Goal: Feedback & Contribution: Contribute content

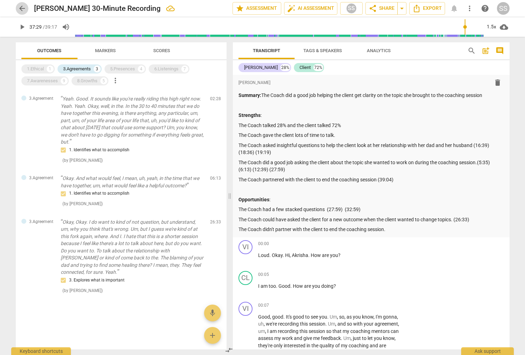
click at [21, 7] on span "arrow_back" at bounding box center [22, 8] width 8 height 8
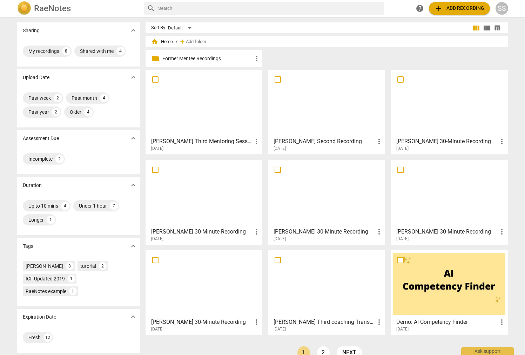
click at [345, 197] on div at bounding box center [326, 194] width 112 height 62
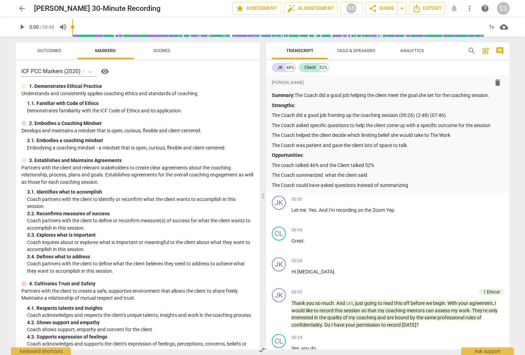
click at [162, 47] on span "Scores" at bounding box center [162, 50] width 34 height 9
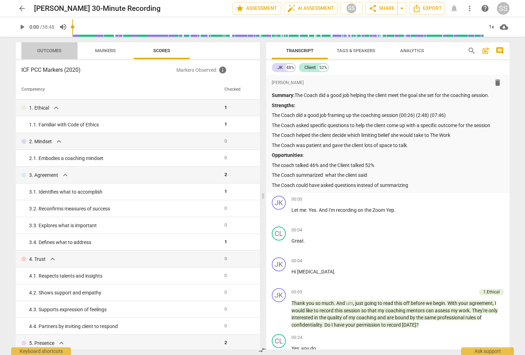
click at [55, 50] on span "Outcomes" at bounding box center [49, 50] width 24 height 5
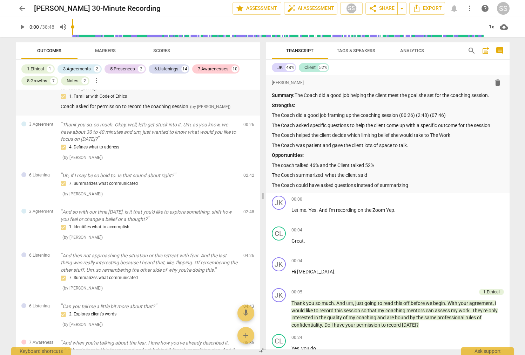
scroll to position [40, 0]
click at [420, 184] on p "The Coach could have asked questions instead of summarizing" at bounding box center [388, 185] width 232 height 7
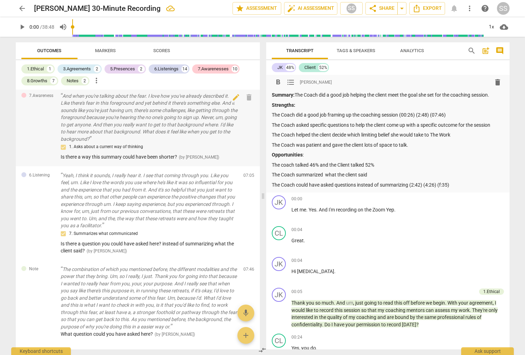
scroll to position [287, 0]
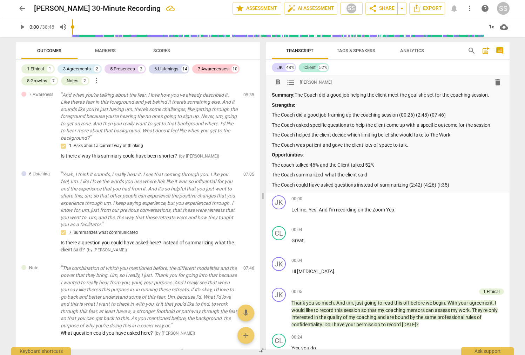
click at [442, 186] on p "The Coach could have asked questions instead of summarizing (2:42) (4:26) (f:35)" at bounding box center [388, 185] width 232 height 7
click at [471, 181] on div "Summary: The Coach did a good job helping the client meet the goal she set for …" at bounding box center [388, 139] width 232 height 97
click at [470, 184] on p "The Coach could have asked questions instead of summarizing (2:42) (4:26) (5:35)" at bounding box center [388, 185] width 232 height 7
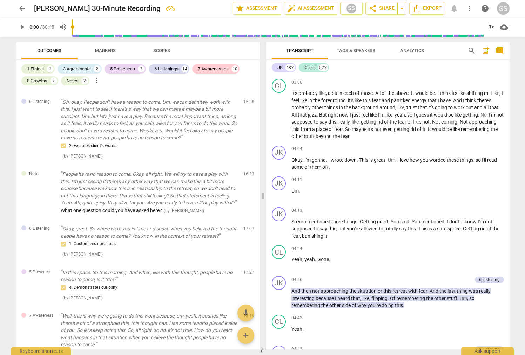
scroll to position [622, 0]
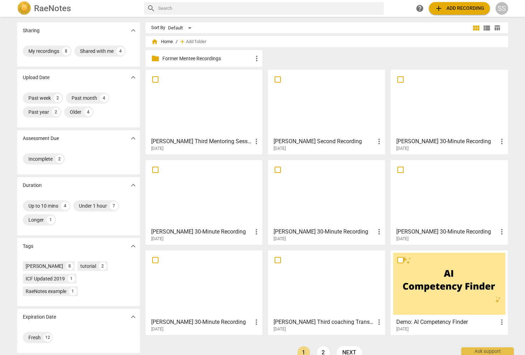
click at [323, 185] on div at bounding box center [326, 194] width 112 height 62
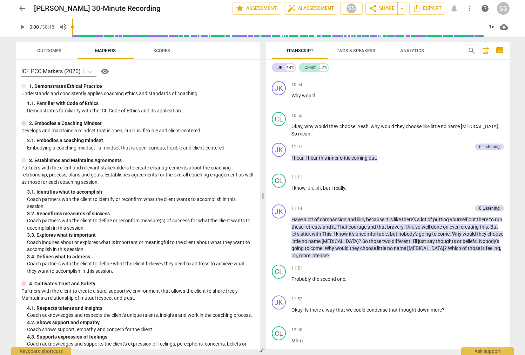
scroll to position [1900, 0]
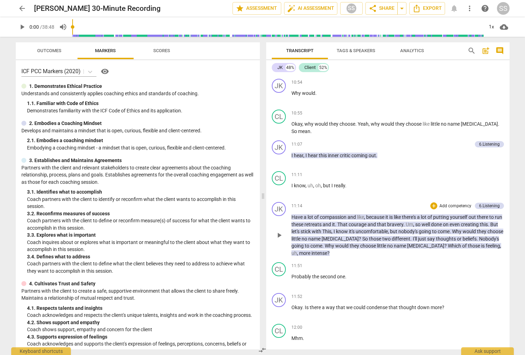
click at [479, 239] on span "Nobody's" at bounding box center [489, 239] width 20 height 6
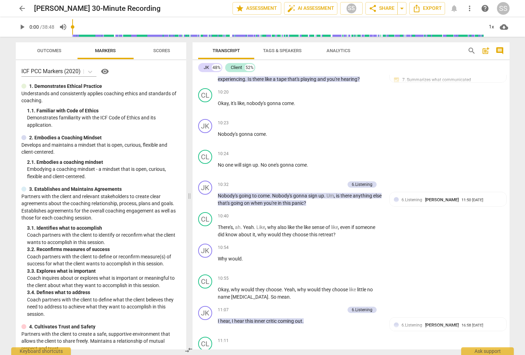
scroll to position [2068, 0]
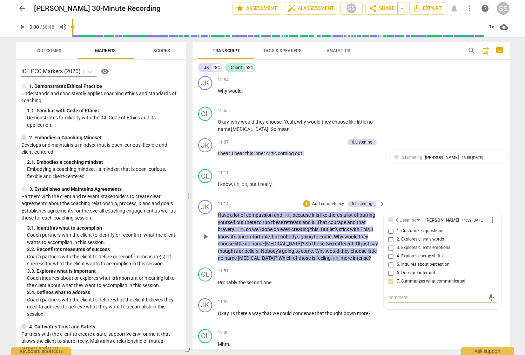
type textarea "G"
type textarea "Gr"
type textarea "Gre"
type textarea "Gret"
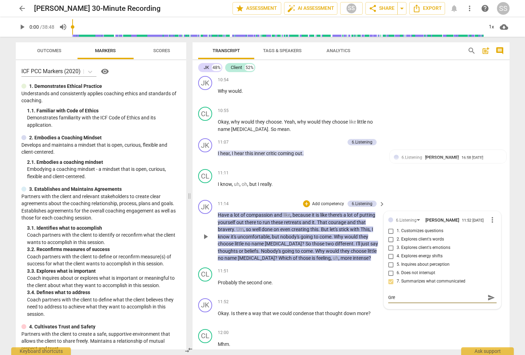
type textarea "Gret"
type textarea "Gret j"
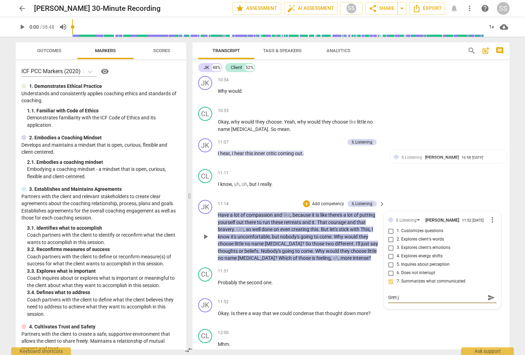
type textarea "[PERSON_NAME]"
type textarea "Gret job"
type textarea "[PERSON_NAME]"
type textarea "Gret j"
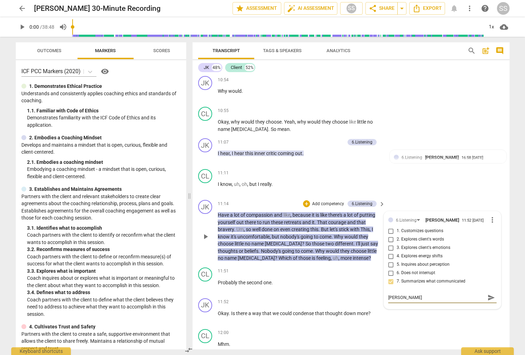
type textarea "Gret j"
type textarea "Gret"
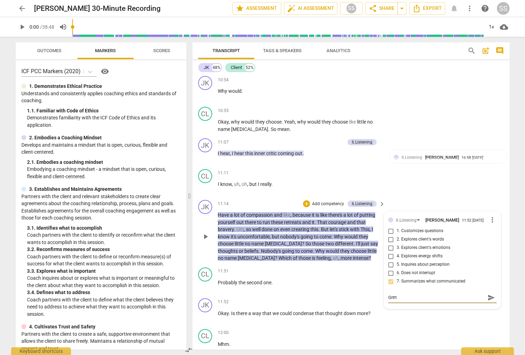
type textarea "Gre"
type textarea "Grea"
type textarea "Great"
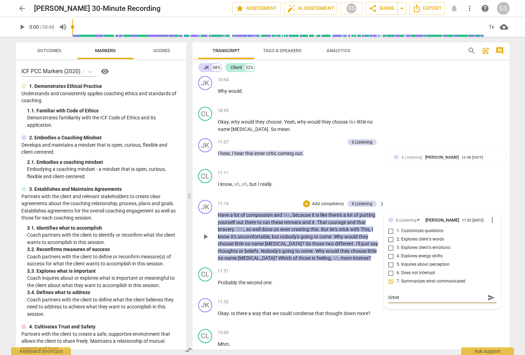
type textarea "Great"
type textarea "Great j"
type textarea "Great jo"
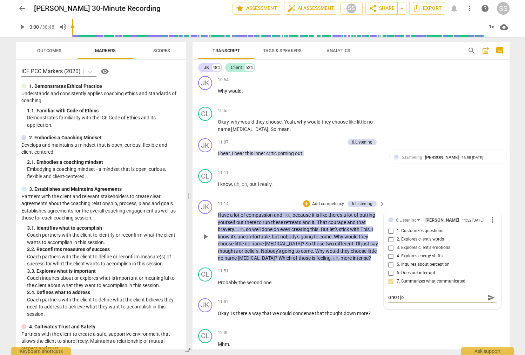
type textarea "Great job"
type textarea "Great job h"
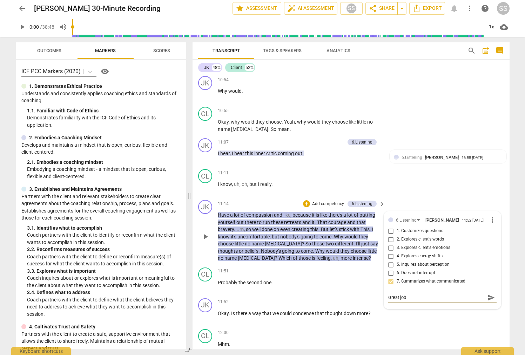
type textarea "Great job h"
type textarea "Great job ha"
type textarea "Great job hav"
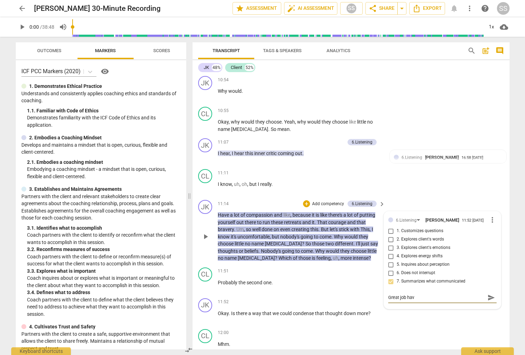
type textarea "Great job havi"
type textarea "Great job havin"
type textarea "Great job having"
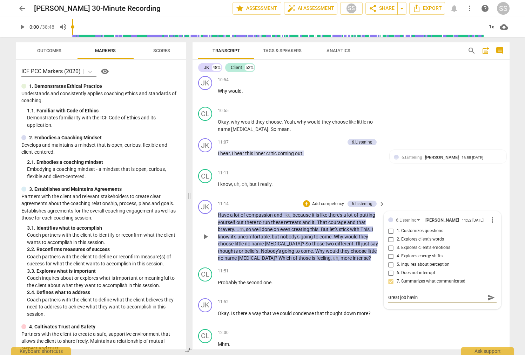
type textarea "Great job having"
type textarea "Great job having t"
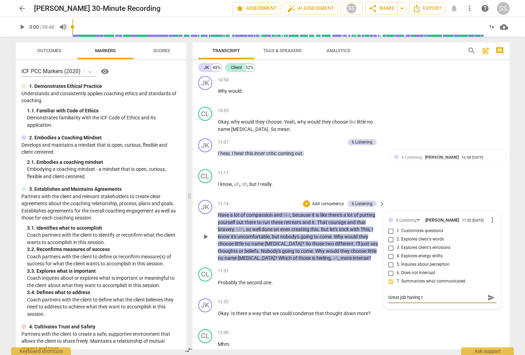
type textarea "Great job having th"
type textarea "Great job having the"
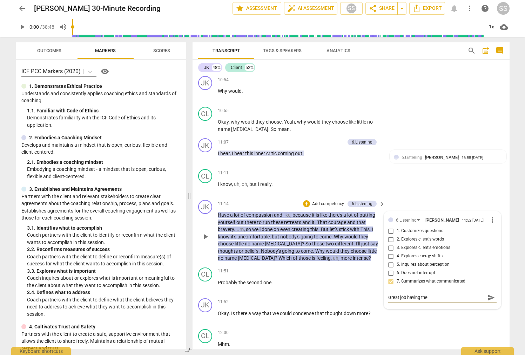
type textarea "Great job having the"
type textarea "Great job having the c"
type textarea "Great job having the cl"
type textarea "Great job having the cli"
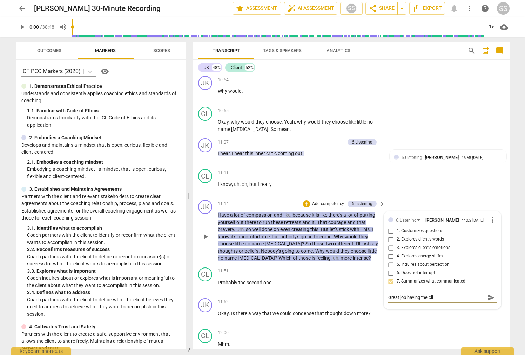
type textarea "Great job having the clie"
type textarea "Great job having the clien"
type textarea "Great job having the client"
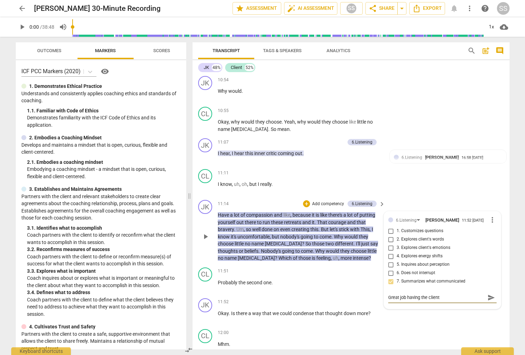
type textarea "Great job having the client"
type textarea "Great job having the client c"
type textarea "Great job having the client ch"
type textarea "Great job having the client cho"
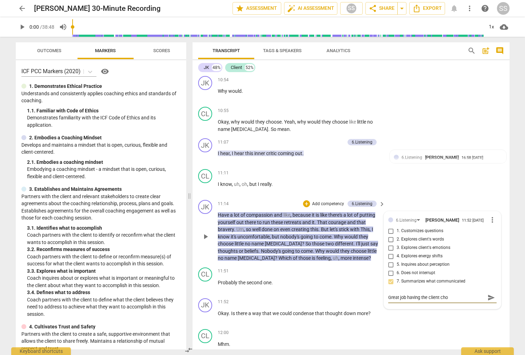
type textarea "Great job having the client choo"
type textarea "Great job having the client choos"
type textarea "Great job having the client choose"
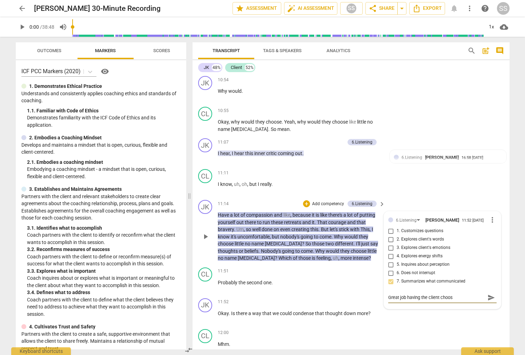
type textarea "Great job having the client choose"
type textarea "Great job having the client choose w"
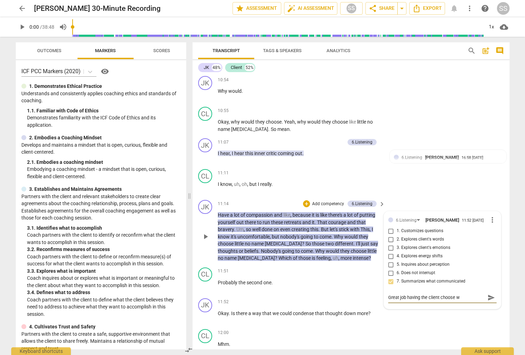
type textarea "Great job having the client choose wh"
type textarea "Great job having the client choose whi"
type textarea "Great job having the client choose whic"
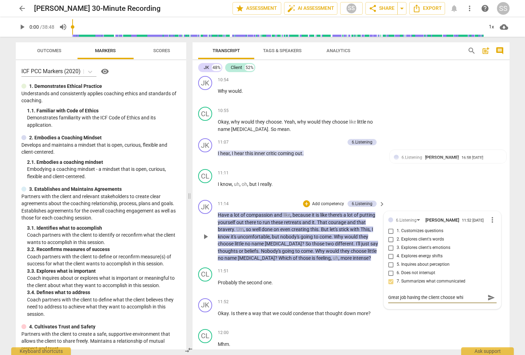
type textarea "Great job having the client choose whic"
type textarea "Great job having the client choose which"
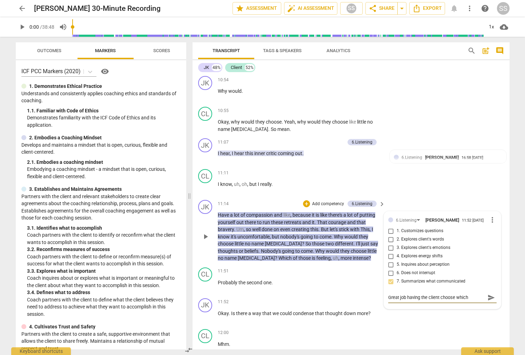
type textarea "Great job having the client choose which"
type textarea "Great job having the client choose whic"
type textarea "Great job having the client choose whi"
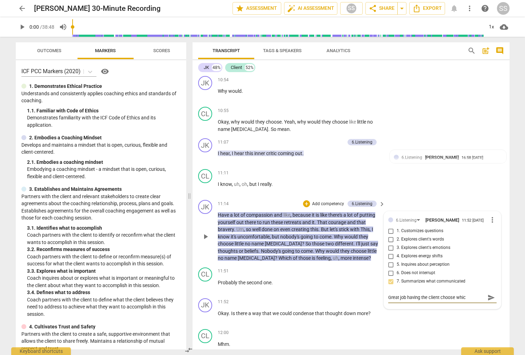
type textarea "Great job having the client choose whi"
type textarea "Great job having the client choose wh"
type textarea "Great job having the client choose w"
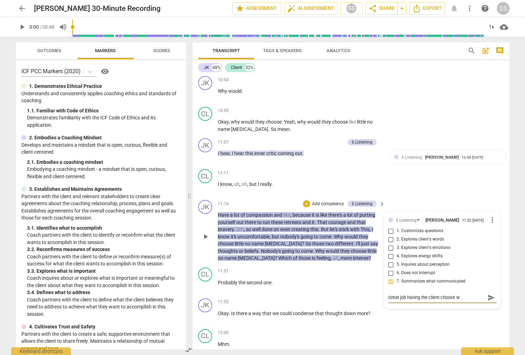
type textarea "Great job having the client choose"
type textarea "Great job having the client choose t"
type textarea "Great job having the client choose th"
type textarea "Great job having the client choose the"
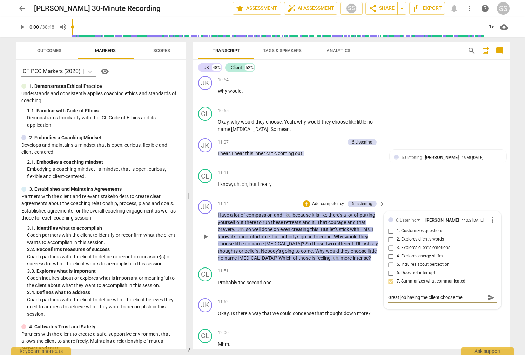
type textarea "Great job having the client choose the"
type textarea "Great job having the client choose the w"
type textarea "Great job having the client choose the wo"
type textarea "Great job having the client choose the wor"
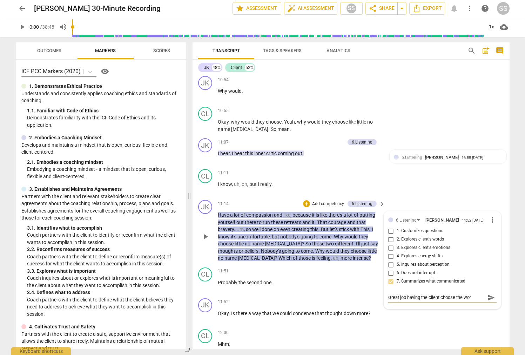
type textarea "Great job having the client choose the work"
type textarea "Great job having the client choose the worki"
type textarea "Great job having the client choose the workin"
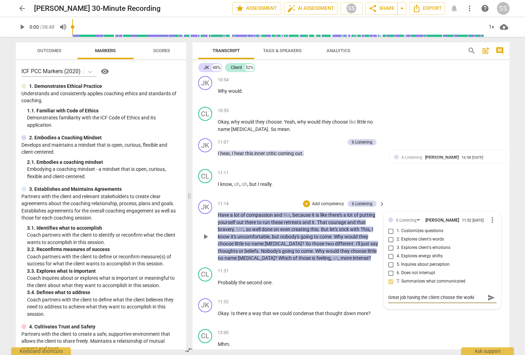
type textarea "Great job having the client choose the workin"
type textarea "Great job having the client choose the working"
type textarea "Great job having the client choose the workin"
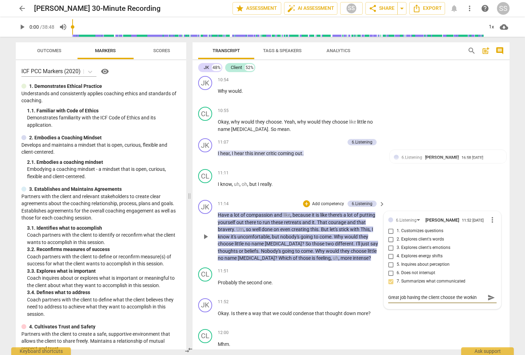
type textarea "Great job having the client choose the worki"
type textarea "Great job having the client choose the work"
type textarea "Great job having the client choose the wor"
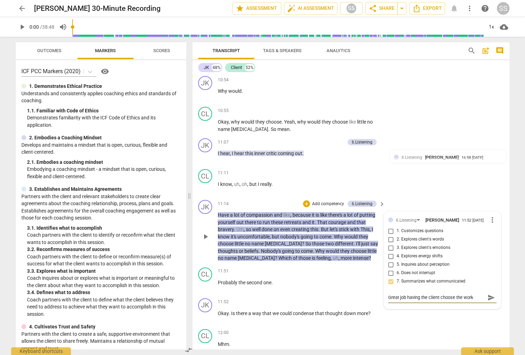
type textarea "Great job having the client choose the wor"
type textarea "Great job having the client choose the wo"
type textarea "Great job having the client choose the w"
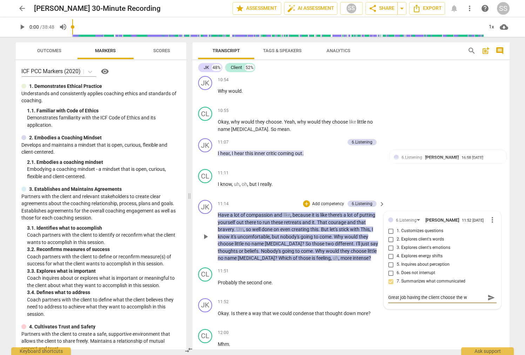
type textarea "Great job having the client choose the"
type textarea "Great job having the client choose th"
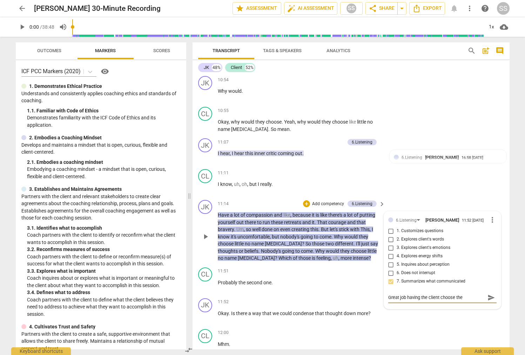
type textarea "Great job having the client choose th"
type textarea "Great job having the client choose t"
type textarea "Great job having the client choose"
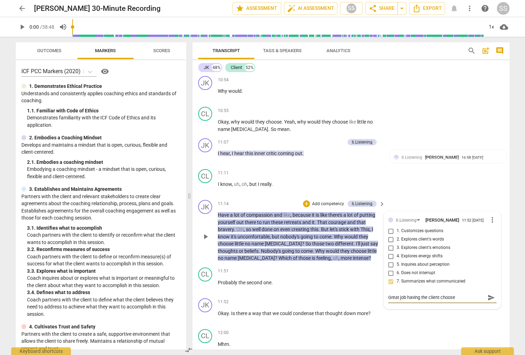
type textarea "Great job having the client choose w"
type textarea "Great job having the client choose wh"
type textarea "Great job having the client choose wha"
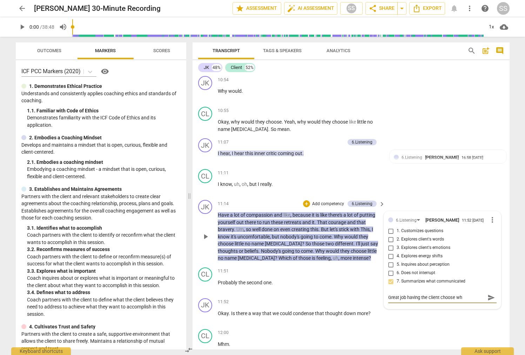
type textarea "Great job having the client choose wha"
type textarea "Great job having the client choose what"
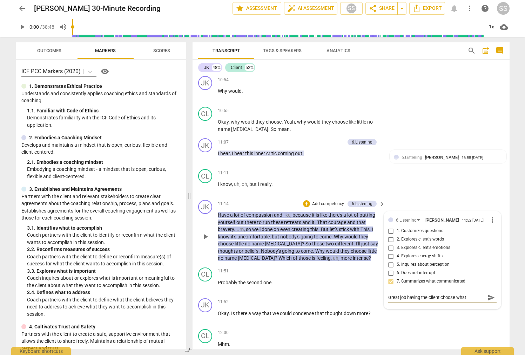
type textarea "Great job having the client choose what s"
type textarea "Great job having the client choose what sh"
type textarea "Great job having the client choose what she"
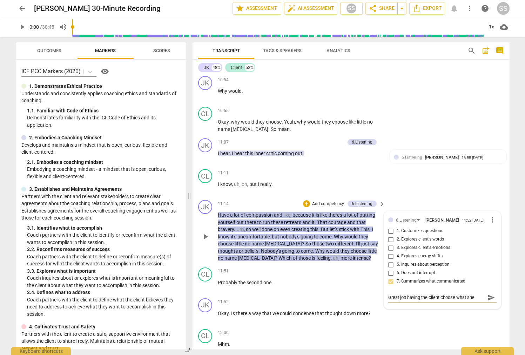
type textarea "Great job having the client choose what she'"
type textarea "Great job having the client choose what she's"
type textarea "Great job having the client choose what she's i"
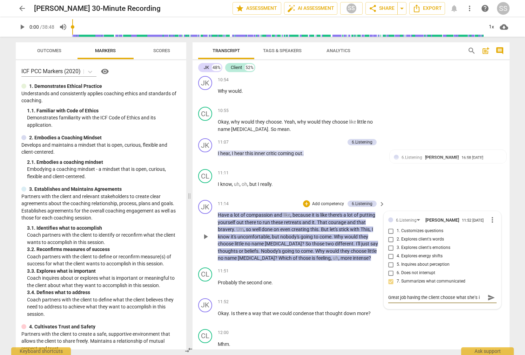
type textarea "Great job having the client choose what she's"
type textarea "Great job having the client choose what she's f"
type textarea "Great job having the client choose what she's fe"
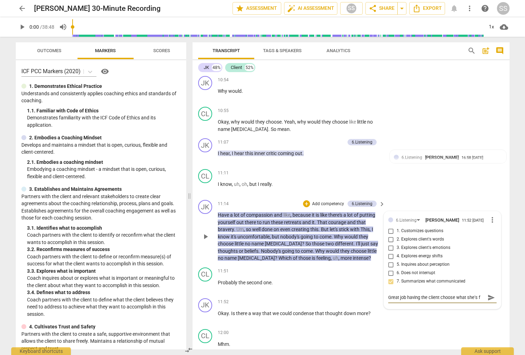
type textarea "Great job having the client choose what she's fe"
type textarea "Great job having the client choose what she's fee"
type textarea "Great job having the client choose what she's feel"
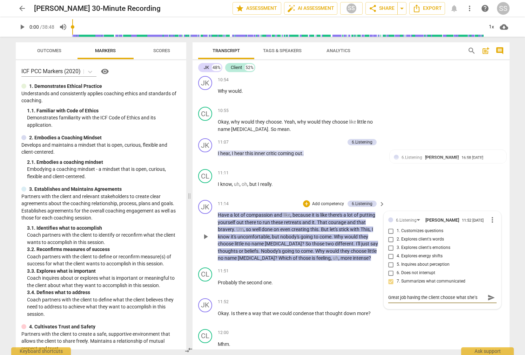
scroll to position [6, 0]
type textarea "Great job having the client choose what she's feeln"
type textarea "Great job having the client choose what she's feelng"
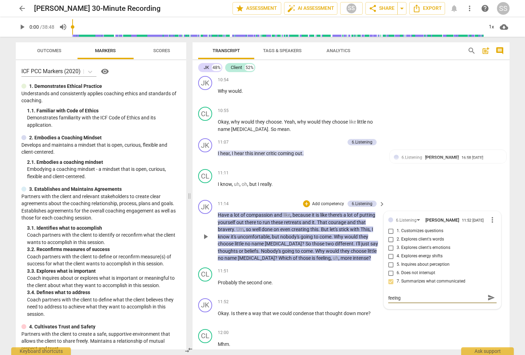
type textarea "Great job having the client choose what she's feeln"
type textarea "Great job having the client choose what she's feel"
type textarea "Great job having the client choose what she's fee"
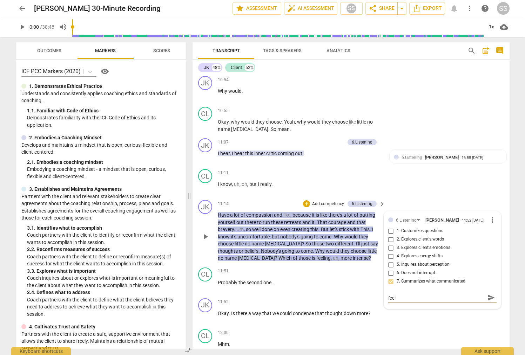
type textarea "Great job having the client choose what she's fee"
type textarea "Great job having the client choose what she's feel"
type textarea "Great job having the client choose what she's feeli"
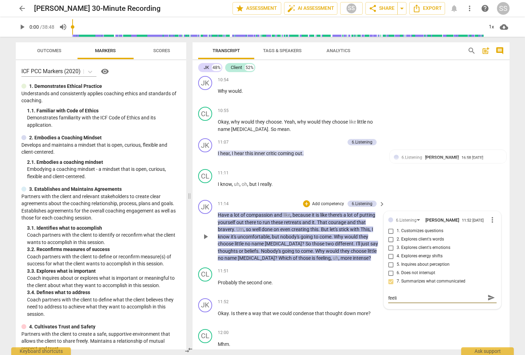
type textarea "Great job having the client choose what she's feelin"
type textarea "Great job having the client choose what she's feeling"
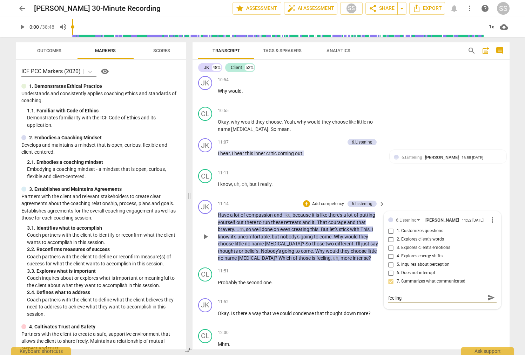
type textarea "Great job having the client choose what she's feeling"
type textarea "Great job having the client choose what she's feeling h"
type textarea "Great job having the client choose what she's feeling he"
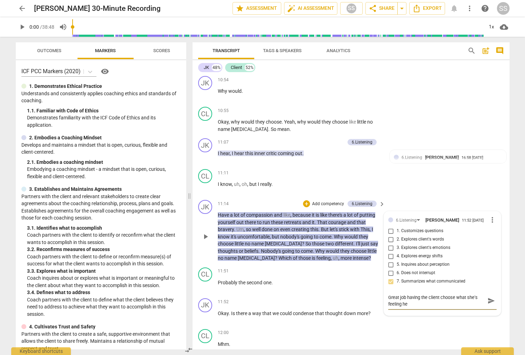
scroll to position [0, 0]
type textarea "Great job having the client choose what she's feeling her"
type textarea "Great job having the client choose what she's feeling here"
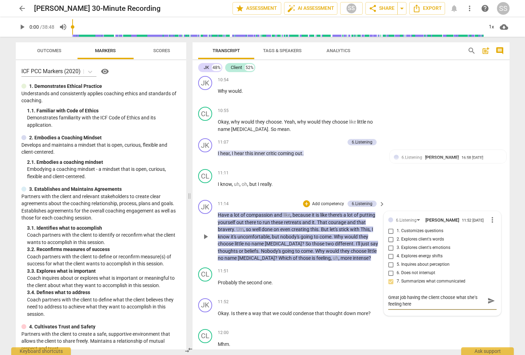
type textarea "Great job having the client choose what she's feeling here."
drag, startPoint x: 444, startPoint y: 191, endPoint x: 408, endPoint y: 210, distance: 40.1
click at [444, 191] on div "CL play_arrow pause 11:11 + Add competency keyboard_arrow_right I know , uh , o…" at bounding box center [350, 181] width 317 height 31
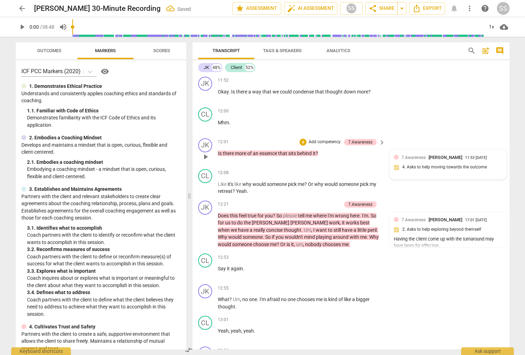
scroll to position [2291, 0]
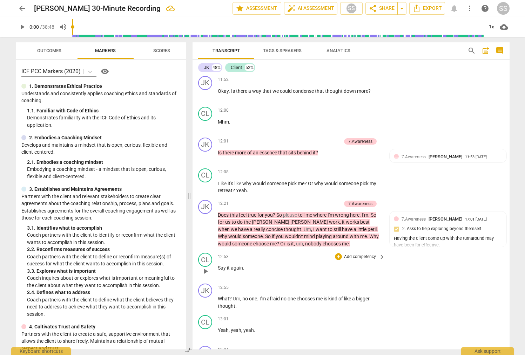
click at [457, 267] on div "CL play_arrow pause 12:53 + Add competency keyboard_arrow_right Say it again ." at bounding box center [350, 265] width 317 height 31
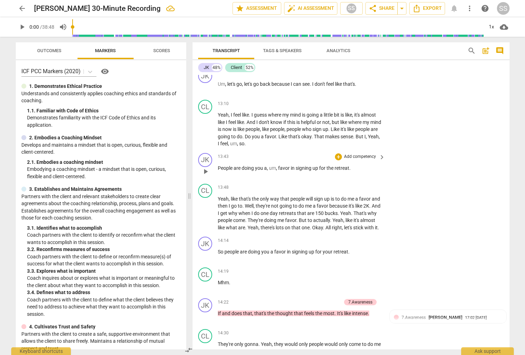
scroll to position [2568, 0]
click at [356, 159] on p "Add competency" at bounding box center [359, 156] width 33 height 6
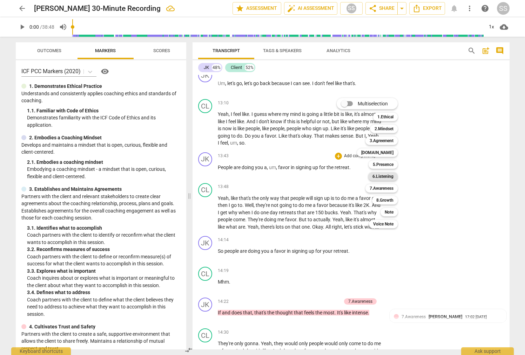
click at [390, 178] on b "6.Listening" at bounding box center [382, 176] width 21 height 8
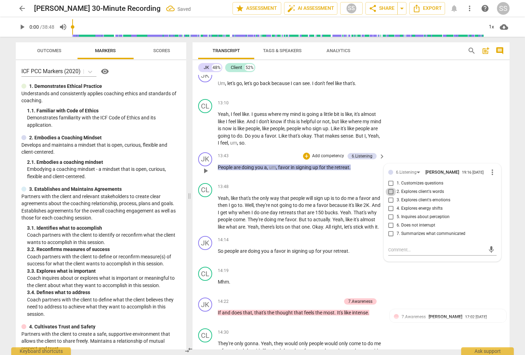
click at [391, 196] on input "2. Explores client's words" at bounding box center [390, 192] width 11 height 8
click at [433, 141] on div "CL play_arrow pause 13:10 + Add competency keyboard_arrow_right Yeah , I feel l…" at bounding box center [350, 122] width 317 height 53
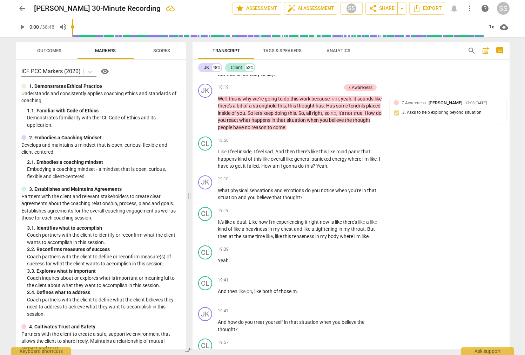
scroll to position [3574, 0]
click at [366, 182] on p "Add competency" at bounding box center [359, 179] width 33 height 6
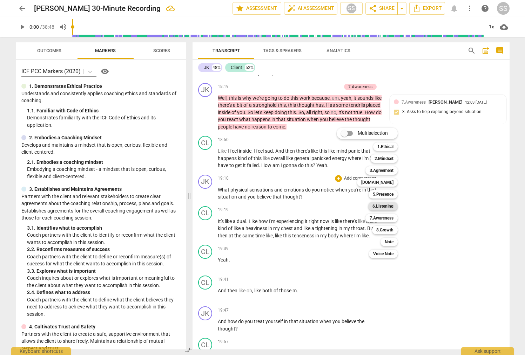
click at [386, 205] on b "6.Listening" at bounding box center [382, 206] width 21 height 8
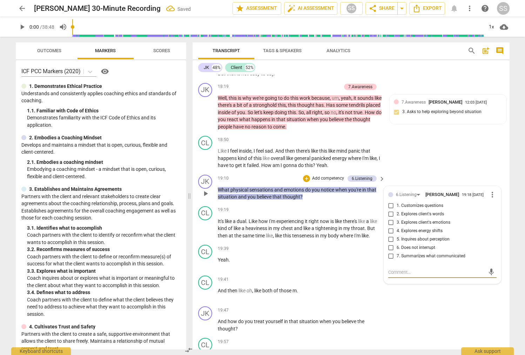
drag, startPoint x: 390, startPoint y: 239, endPoint x: 395, endPoint y: 237, distance: 4.9
click at [390, 227] on input "3. Explores client's emotions" at bounding box center [390, 223] width 11 height 8
click at [448, 172] on div "CL play_arrow pause 18:50 + Add competency keyboard_arrow_right Like I feel ins…" at bounding box center [350, 152] width 317 height 39
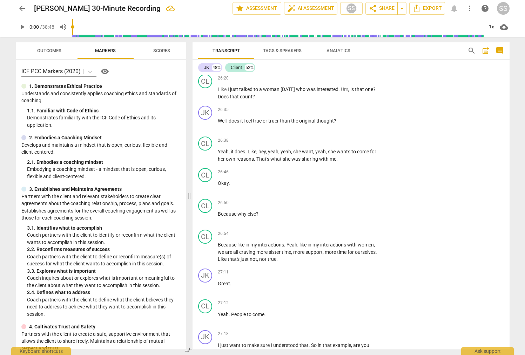
scroll to position [4700, 0]
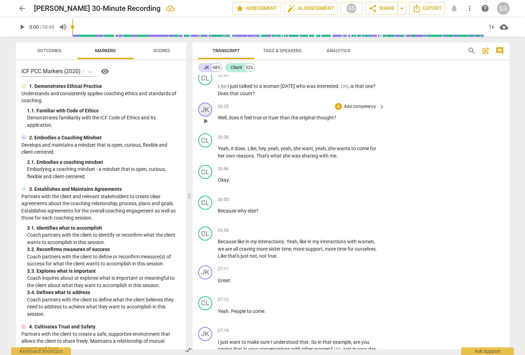
click at [201, 117] on div "JK" at bounding box center [205, 110] width 14 height 14
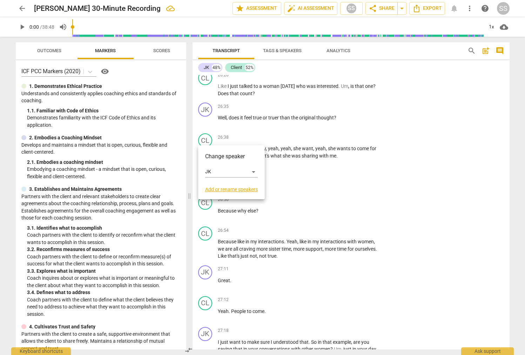
click at [295, 137] on div at bounding box center [262, 177] width 525 height 355
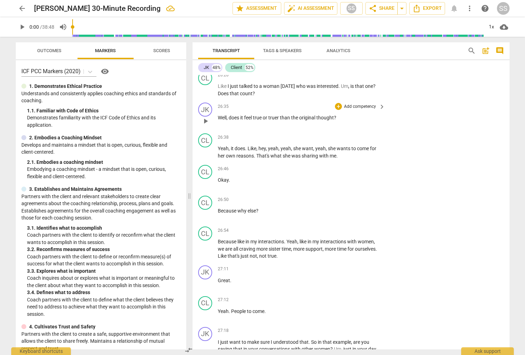
click at [206, 125] on span "play_arrow" at bounding box center [205, 121] width 8 height 8
drag, startPoint x: 207, startPoint y: 212, endPoint x: 210, endPoint y: 203, distance: 9.9
click at [207, 188] on span "pause" at bounding box center [205, 183] width 8 height 8
click at [206, 179] on div "CL" at bounding box center [205, 172] width 14 height 14
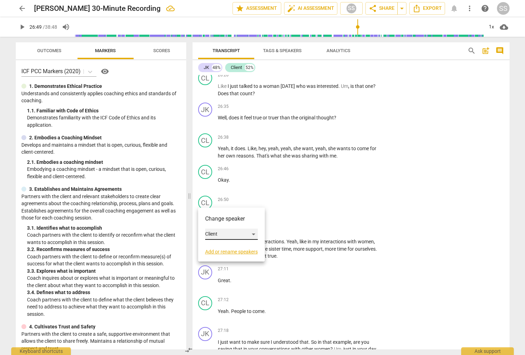
click at [254, 234] on div "Client" at bounding box center [231, 234] width 53 height 11
click at [238, 222] on li "JK" at bounding box center [231, 220] width 53 height 13
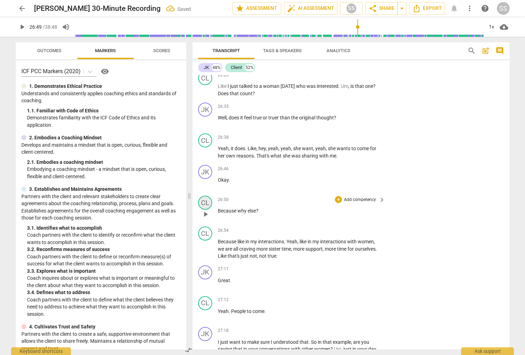
click at [209, 210] on div "CL" at bounding box center [205, 203] width 14 height 14
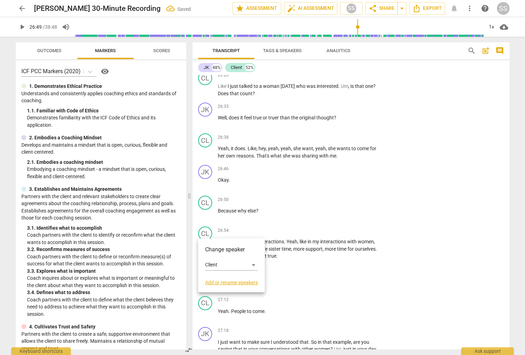
click at [290, 215] on div at bounding box center [262, 177] width 525 height 355
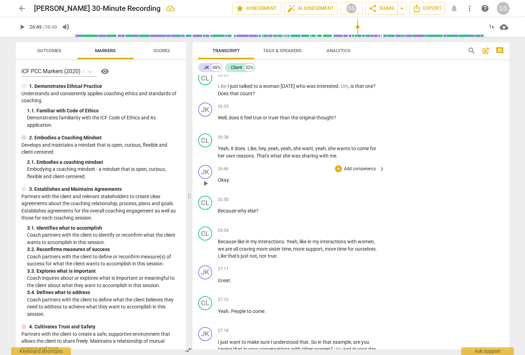
click at [205, 188] on span "play_arrow" at bounding box center [205, 183] width 8 height 8
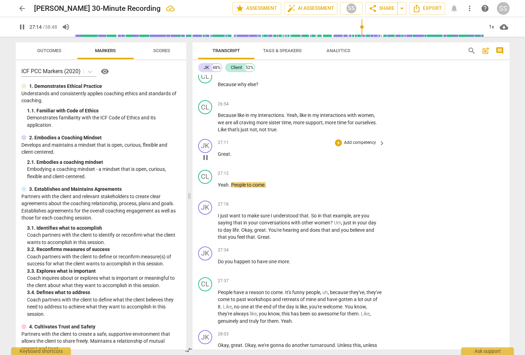
scroll to position [4828, 0]
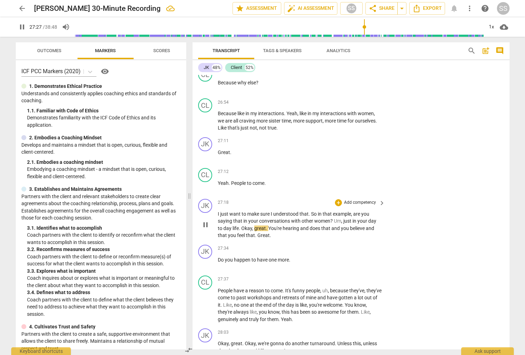
click at [361, 206] on p "Add competency" at bounding box center [359, 203] width 33 height 6
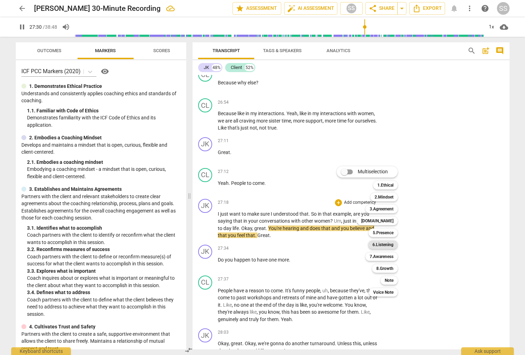
click at [392, 244] on b "6.Listening" at bounding box center [382, 245] width 21 height 8
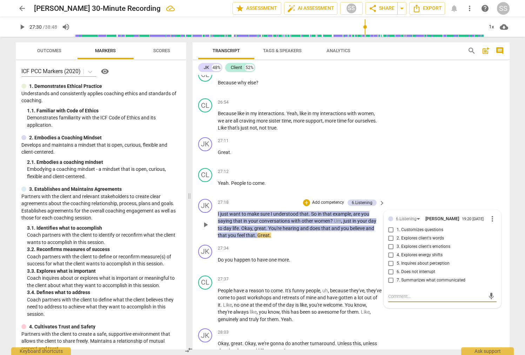
click at [391, 243] on input "2. Explores client's words" at bounding box center [390, 238] width 11 height 8
click at [437, 228] on div "JK play_arrow pause 27:18 + Add competency 6.Listening keyboard_arrow_right I j…" at bounding box center [350, 219] width 317 height 46
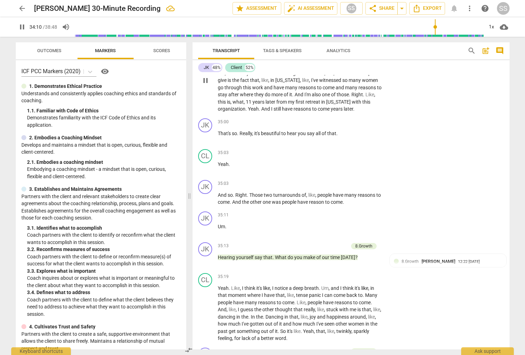
scroll to position [6535, 0]
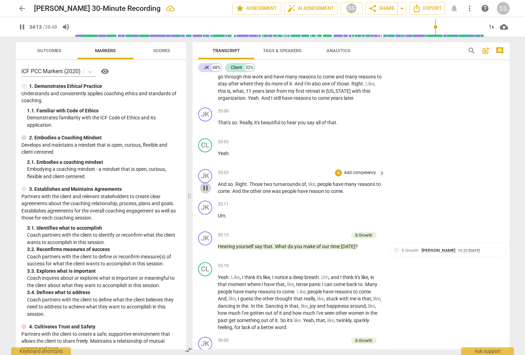
click at [205, 192] on span "pause" at bounding box center [205, 188] width 8 height 8
click at [205, 192] on span "play_arrow" at bounding box center [205, 188] width 8 height 8
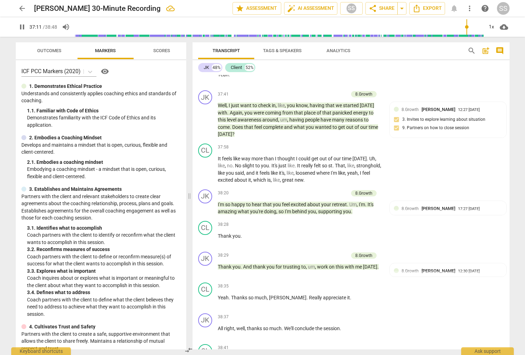
scroll to position [7096, 0]
click at [204, 274] on span "pause" at bounding box center [205, 270] width 8 height 8
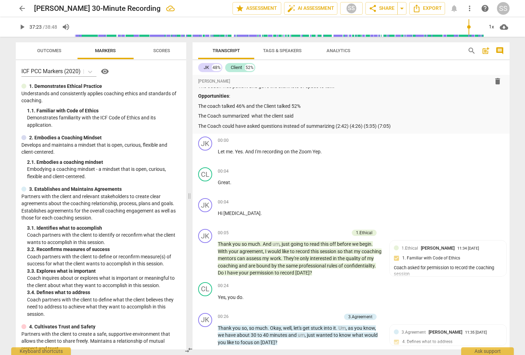
scroll to position [0, 0]
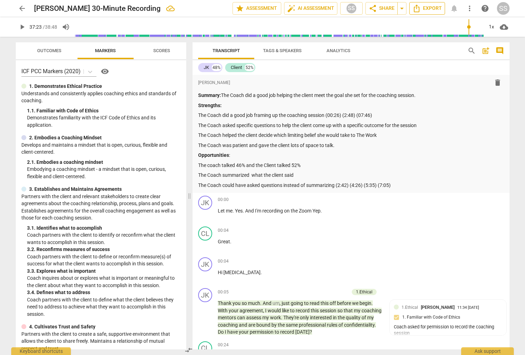
click at [432, 8] on span "Export" at bounding box center [426, 8] width 29 height 8
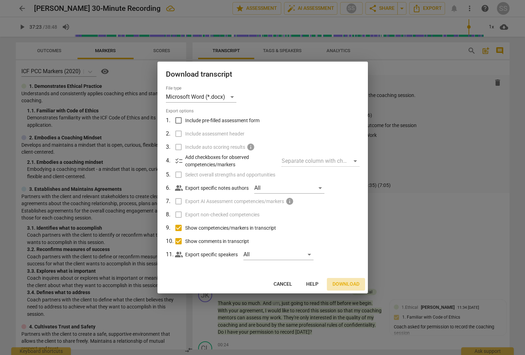
click at [342, 284] on span "Download" at bounding box center [345, 284] width 27 height 7
